Goal: Find specific page/section: Find specific page/section

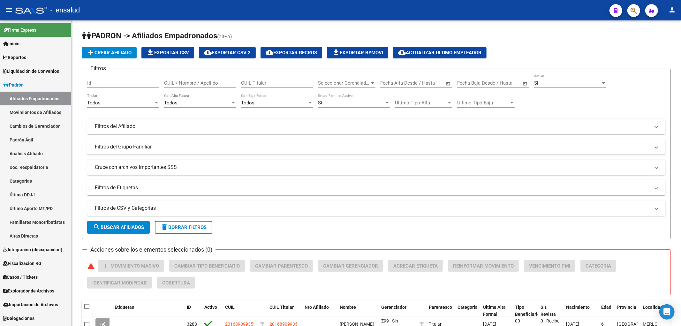
click at [0, 115] on mat-sidenav-container "Firma Express Inicio Instructivos Contacto OS Reportes Ingresos Devengados Deta…" at bounding box center [340, 173] width 681 height 306
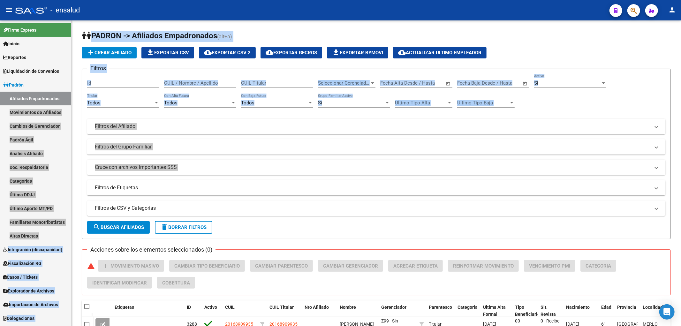
click at [47, 177] on link "Categorías" at bounding box center [35, 181] width 71 height 14
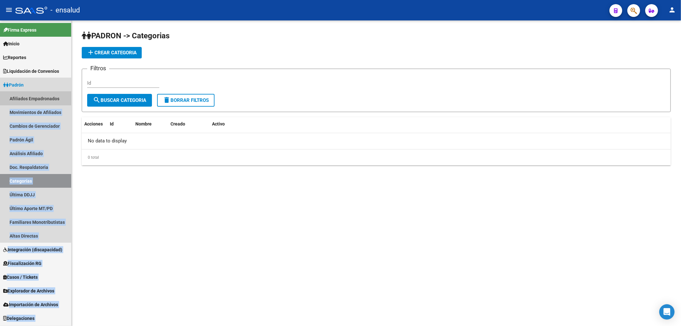
click at [27, 94] on link "Afiliados Empadronados" at bounding box center [35, 99] width 71 height 14
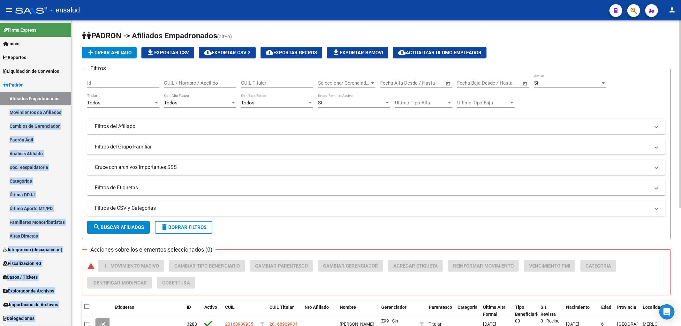
click at [226, 25] on div "PADRON -> Afiliados Empadronados (alt+a) add Crear Afiliado file_download Expor…" at bounding box center [377, 266] width 610 height 493
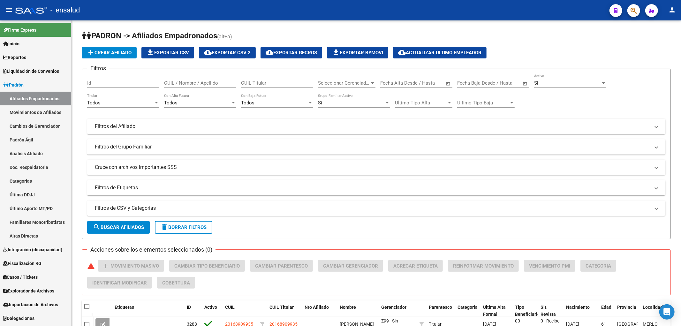
click at [46, 304] on span "Importación de Archivos" at bounding box center [30, 304] width 55 height 7
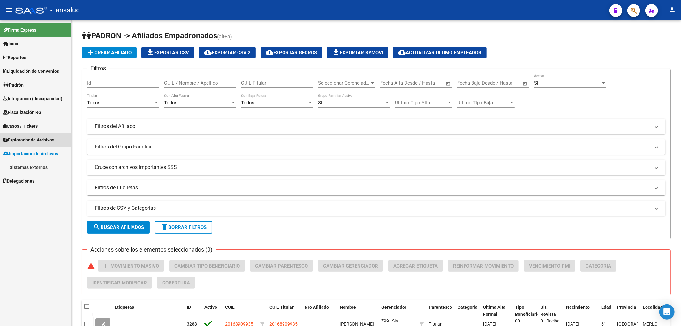
click at [32, 141] on span "Explorador de Archivos" at bounding box center [28, 139] width 51 height 7
click at [20, 181] on link "SSS" at bounding box center [35, 181] width 71 height 14
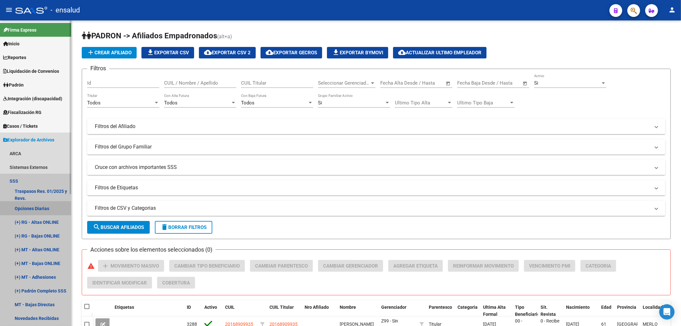
click at [39, 210] on link "Opciones Diarias" at bounding box center [35, 209] width 71 height 14
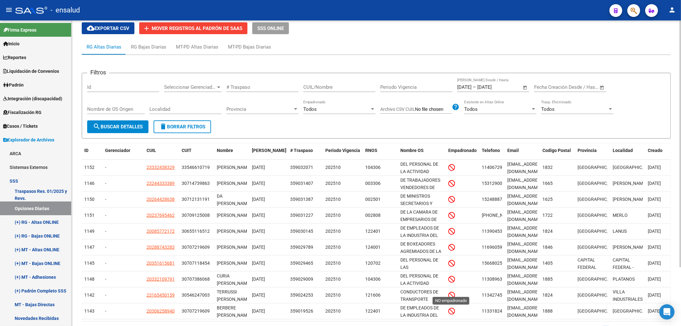
scroll to position [73, 0]
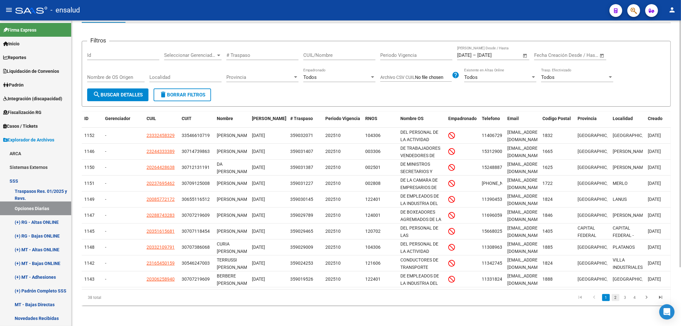
click at [612, 299] on link "2" at bounding box center [616, 297] width 8 height 7
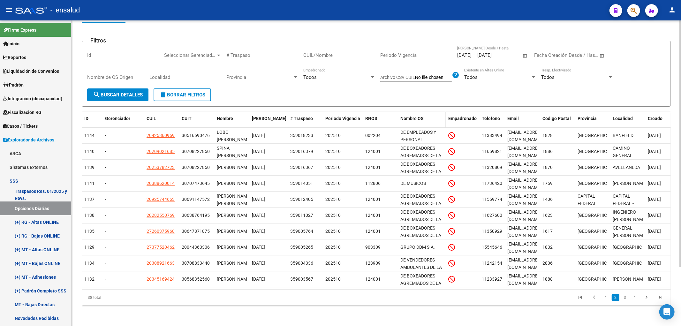
click at [427, 115] on div "Nombre OS" at bounding box center [422, 118] width 43 height 7
click at [414, 116] on span "Nombre OS" at bounding box center [412, 118] width 23 height 5
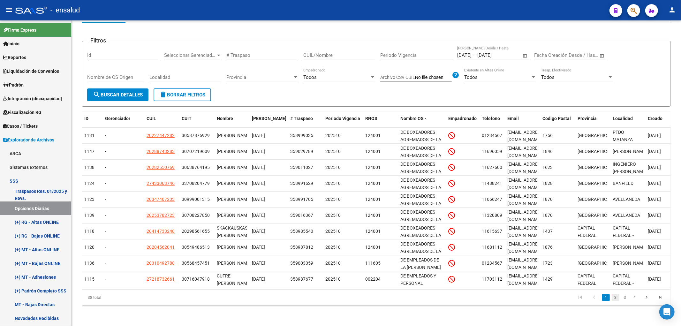
click at [616, 298] on link "2" at bounding box center [616, 297] width 8 height 7
